Goal: Check status: Check status

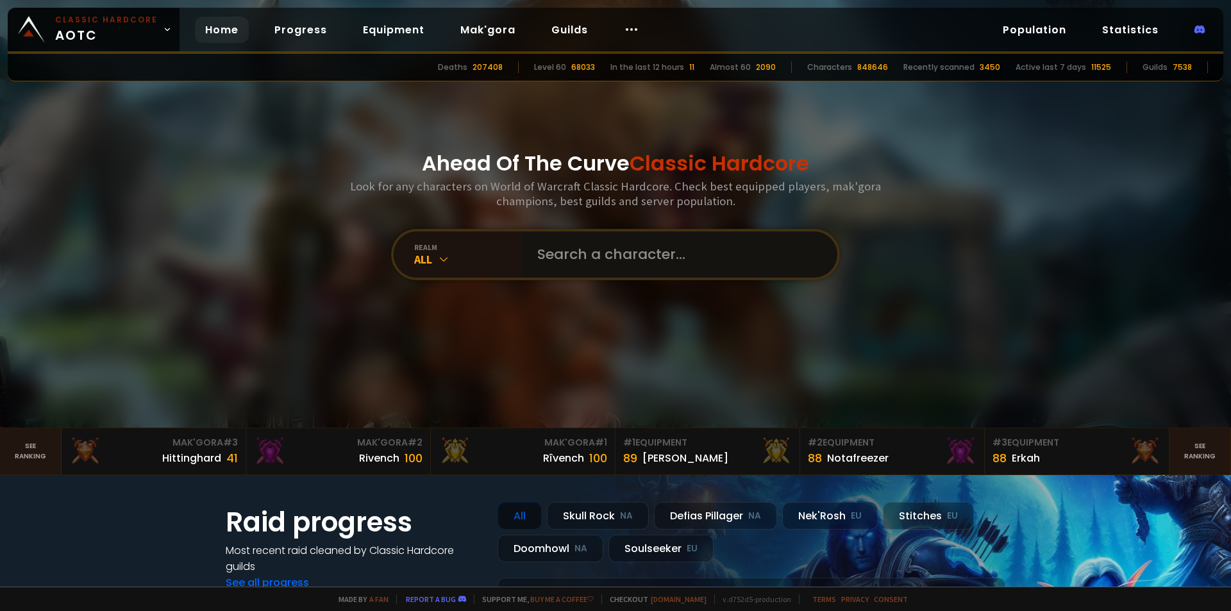
click at [673, 254] on input "text" at bounding box center [676, 254] width 292 height 46
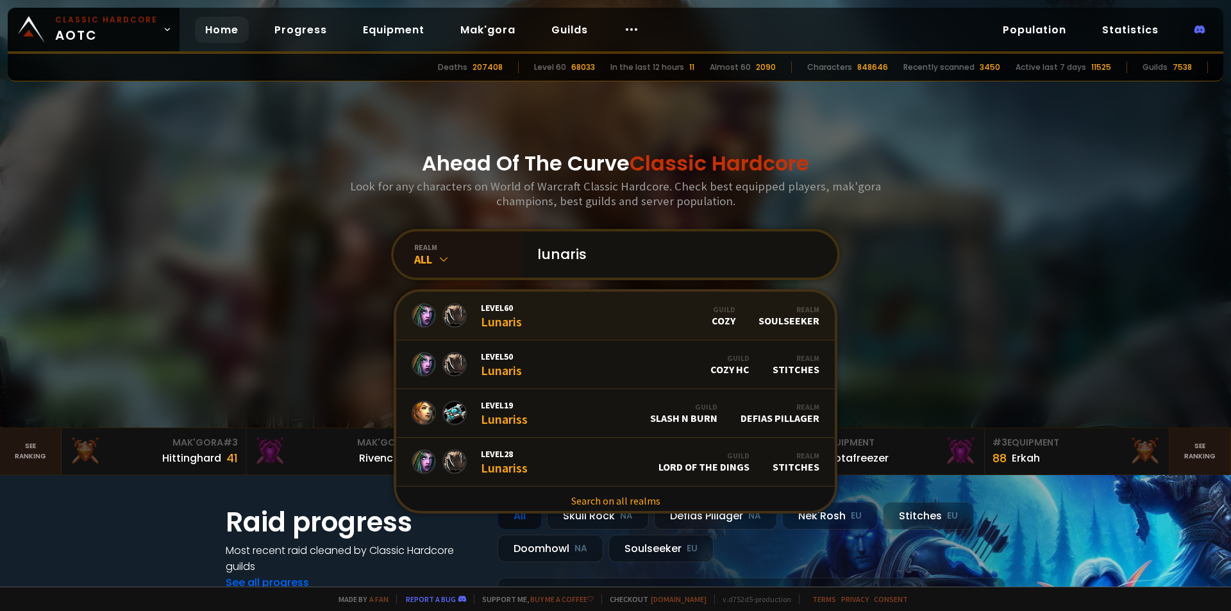
type input "lunaris"
click at [675, 313] on link "Level 60 Lunaris Guild Cozy Realm Soulseeker" at bounding box center [615, 316] width 439 height 49
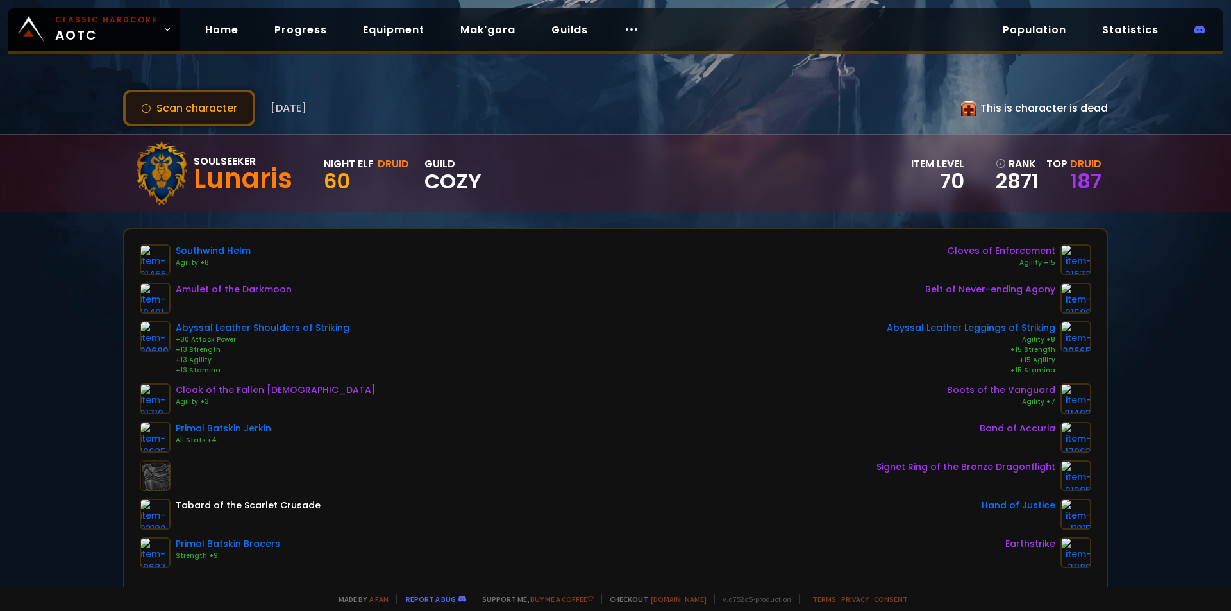
click at [201, 102] on button "Scan character" at bounding box center [189, 108] width 132 height 37
click at [437, 178] on span "Cozy" at bounding box center [453, 181] width 57 height 19
drag, startPoint x: 437, startPoint y: 178, endPoint x: 453, endPoint y: 183, distance: 17.6
click at [453, 183] on span "Cozy" at bounding box center [453, 181] width 57 height 19
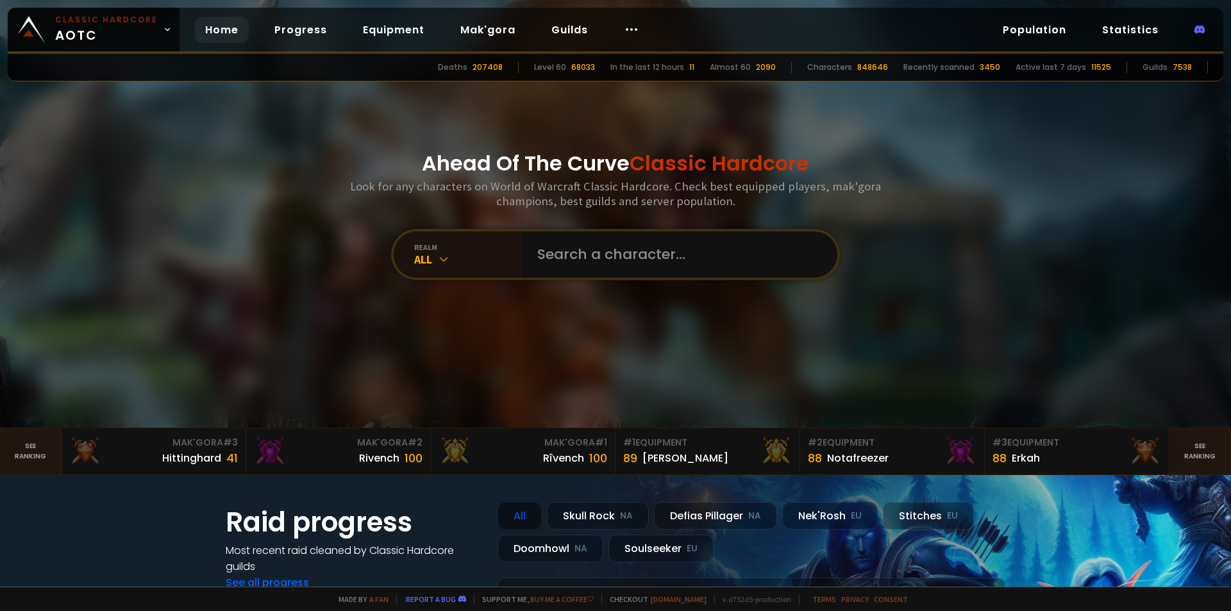
click at [598, 279] on div "realm All" at bounding box center [615, 254] width 449 height 51
click at [595, 275] on input "text" at bounding box center [676, 254] width 292 height 46
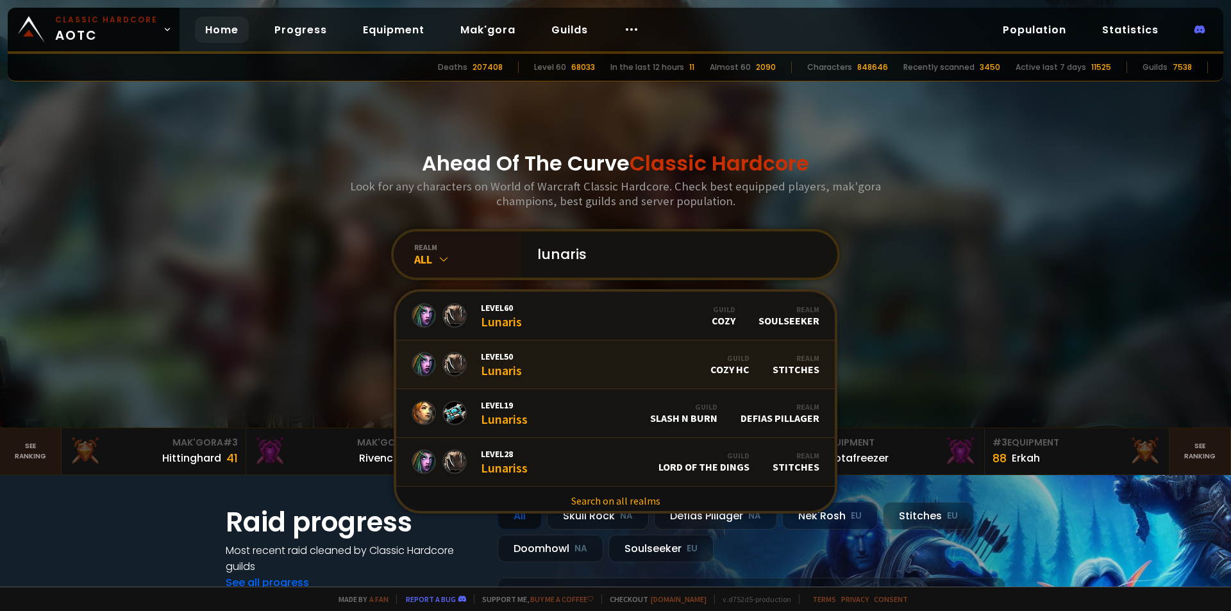
type input "lunaris"
click at [610, 364] on link "Level 50 Lunaris Guild Cozy HC Realm Stitches" at bounding box center [615, 365] width 439 height 49
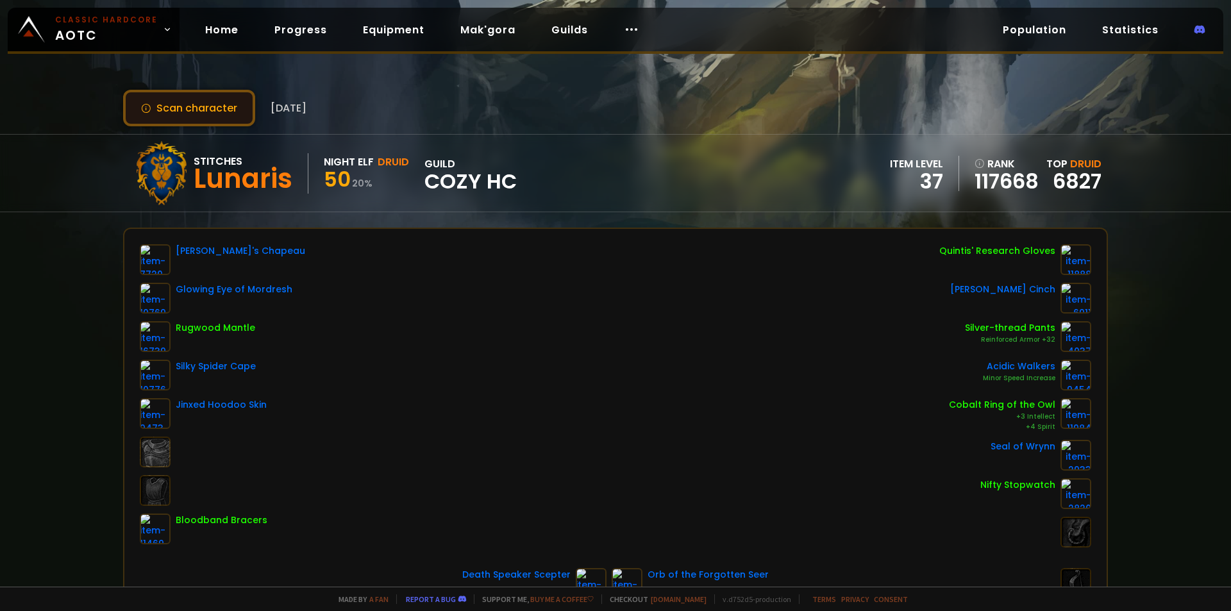
click at [230, 103] on button "Scan character" at bounding box center [189, 108] width 132 height 37
click at [184, 102] on button "Scan character" at bounding box center [189, 108] width 132 height 37
